Goal: Check status: Check status

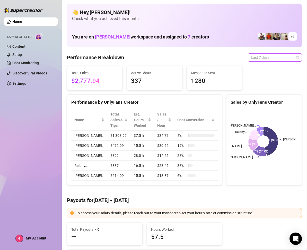
click at [294, 56] on div "Last 7 days" at bounding box center [275, 57] width 54 height 8
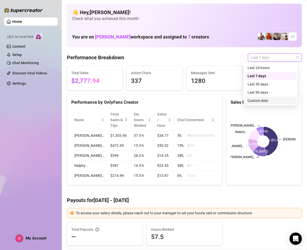
click at [260, 101] on div "Custom date" at bounding box center [270, 101] width 46 height 6
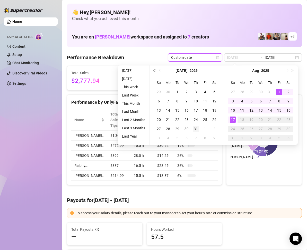
type input "2025-07-31"
click at [196, 127] on div "31" at bounding box center [196, 129] width 6 height 6
type input "[DATE]"
click at [232, 119] on div "17" at bounding box center [233, 120] width 6 height 6
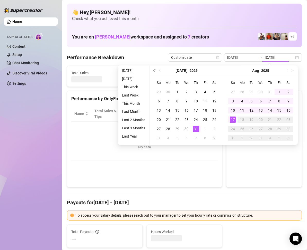
type input "2025-07-31"
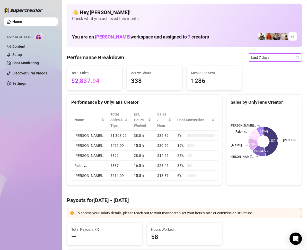
click at [293, 60] on span "Last 7 days" at bounding box center [275, 58] width 48 height 8
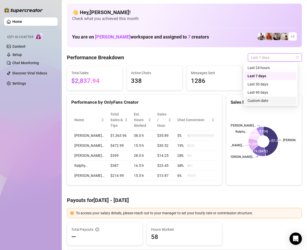
click at [266, 101] on div "Custom date" at bounding box center [270, 101] width 46 height 6
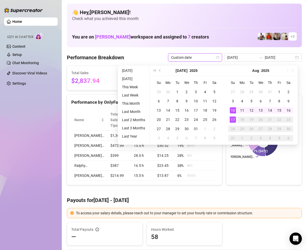
type input "[DATE]"
click at [231, 119] on div "17" at bounding box center [233, 120] width 6 height 6
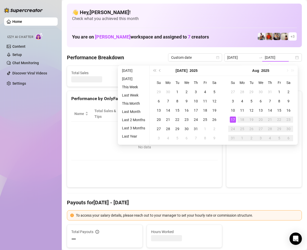
type input "[DATE]"
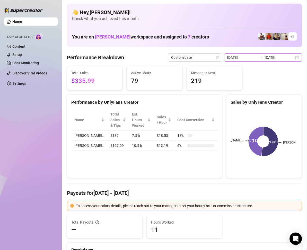
click at [293, 59] on div "2025-08-17 2025-08-17" at bounding box center [263, 57] width 78 height 8
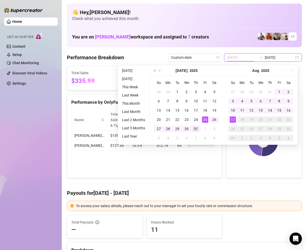
type input "2025-07-31"
click at [193, 128] on div "31" at bounding box center [196, 129] width 6 height 6
type input "[DATE]"
click at [235, 118] on div "17" at bounding box center [233, 120] width 6 height 6
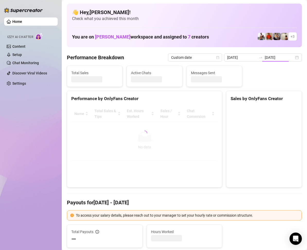
type input "2025-07-31"
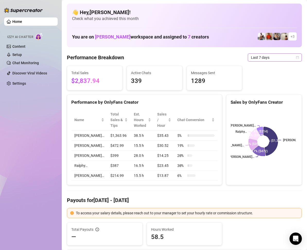
click at [296, 57] on icon "calendar" at bounding box center [297, 57] width 3 height 3
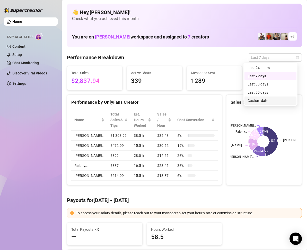
click at [266, 100] on div "Custom date" at bounding box center [270, 101] width 46 height 6
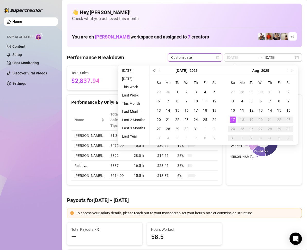
type input "[DATE]"
click at [233, 121] on div "17" at bounding box center [233, 120] width 6 height 6
click at [234, 120] on div "17" at bounding box center [233, 120] width 6 height 6
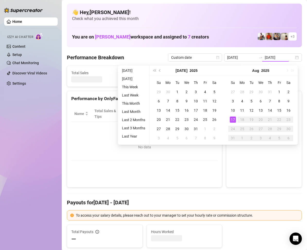
type input "[DATE]"
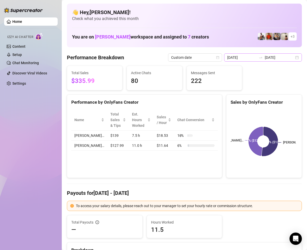
click at [291, 58] on div "2025-08-17 2025-08-17" at bounding box center [263, 57] width 78 height 8
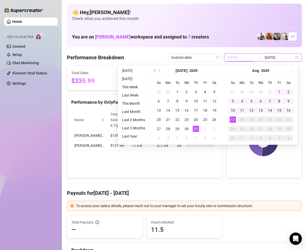
type input "2025-07-31"
click at [193, 128] on div "31" at bounding box center [196, 129] width 6 height 6
type input "[DATE]"
click at [234, 119] on div "17" at bounding box center [233, 120] width 6 height 6
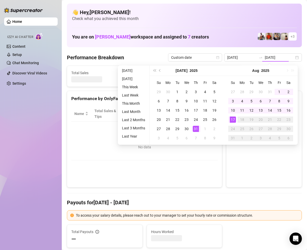
type input "2025-07-31"
